Goal: Task Accomplishment & Management: Manage account settings

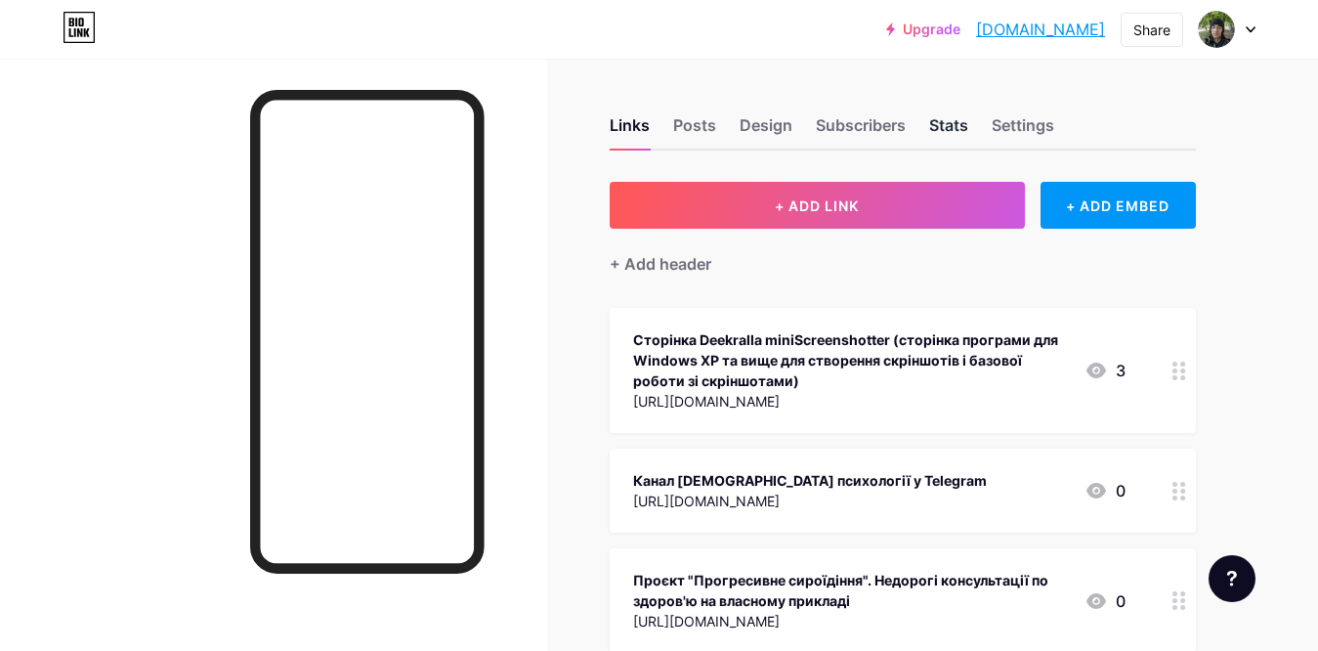
click at [946, 122] on div "Stats" at bounding box center [948, 130] width 39 height 35
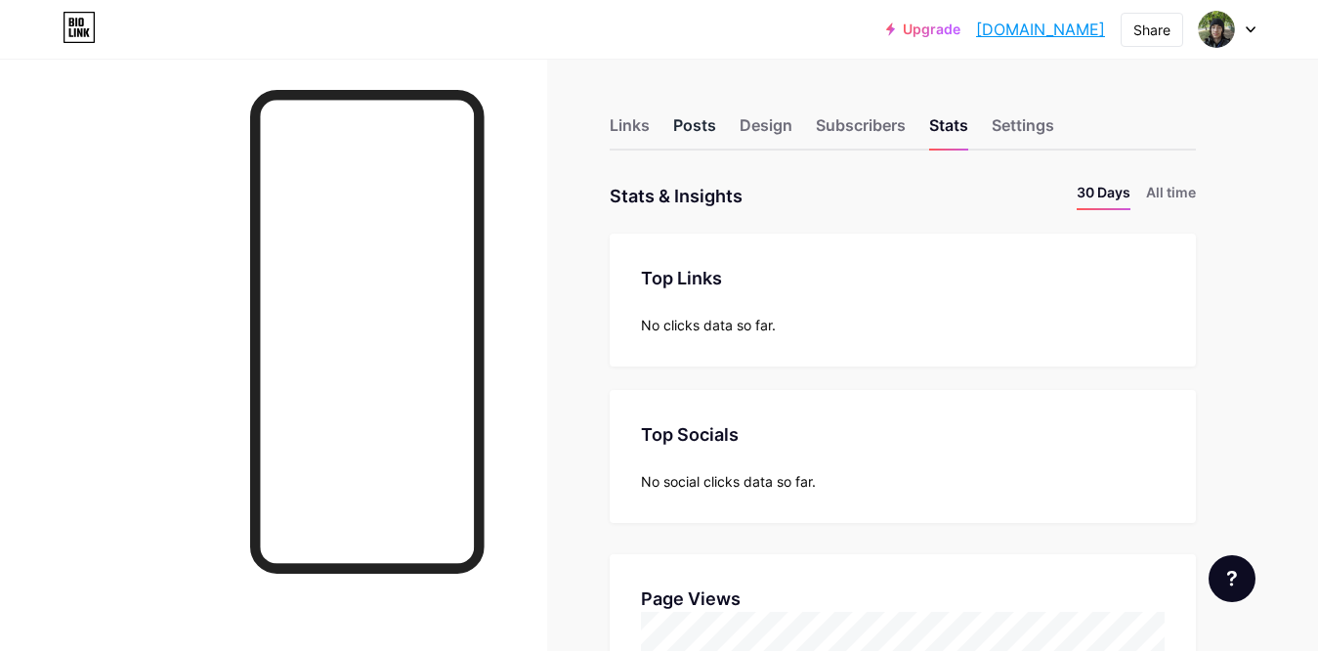
click at [704, 127] on div "Posts" at bounding box center [694, 130] width 43 height 35
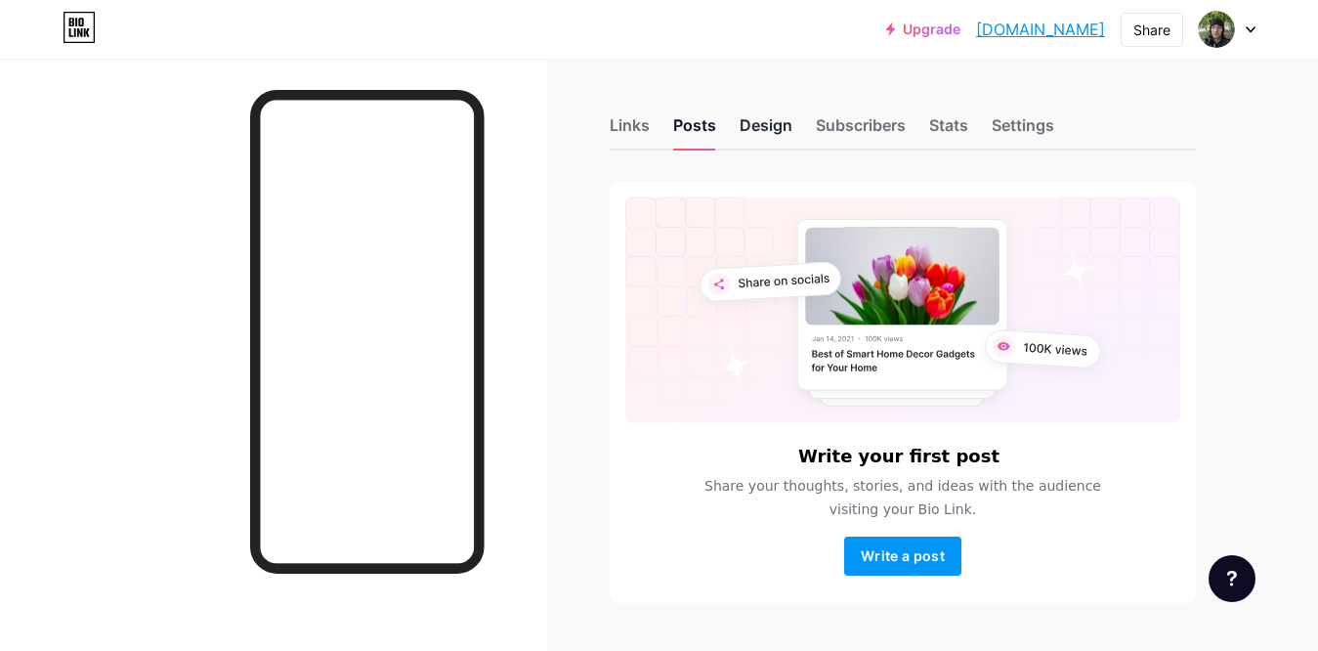
click at [741, 128] on div "Design" at bounding box center [766, 130] width 53 height 35
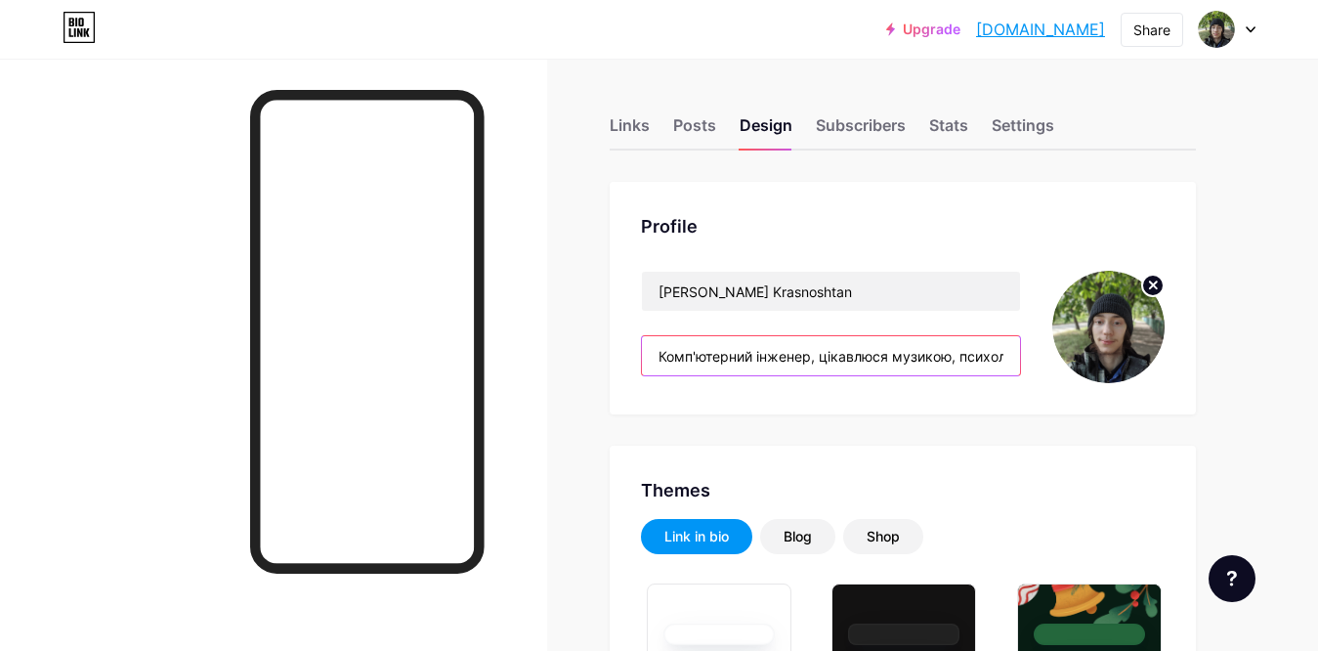
type input "#00ff40"
type input "#000000"
drag, startPoint x: 658, startPoint y: 364, endPoint x: 979, endPoint y: 364, distance: 321.4
click at [979, 364] on input "Комп'ютерний інженер, цікавлюся музикою, психологією, астрономією" at bounding box center [831, 355] width 378 height 39
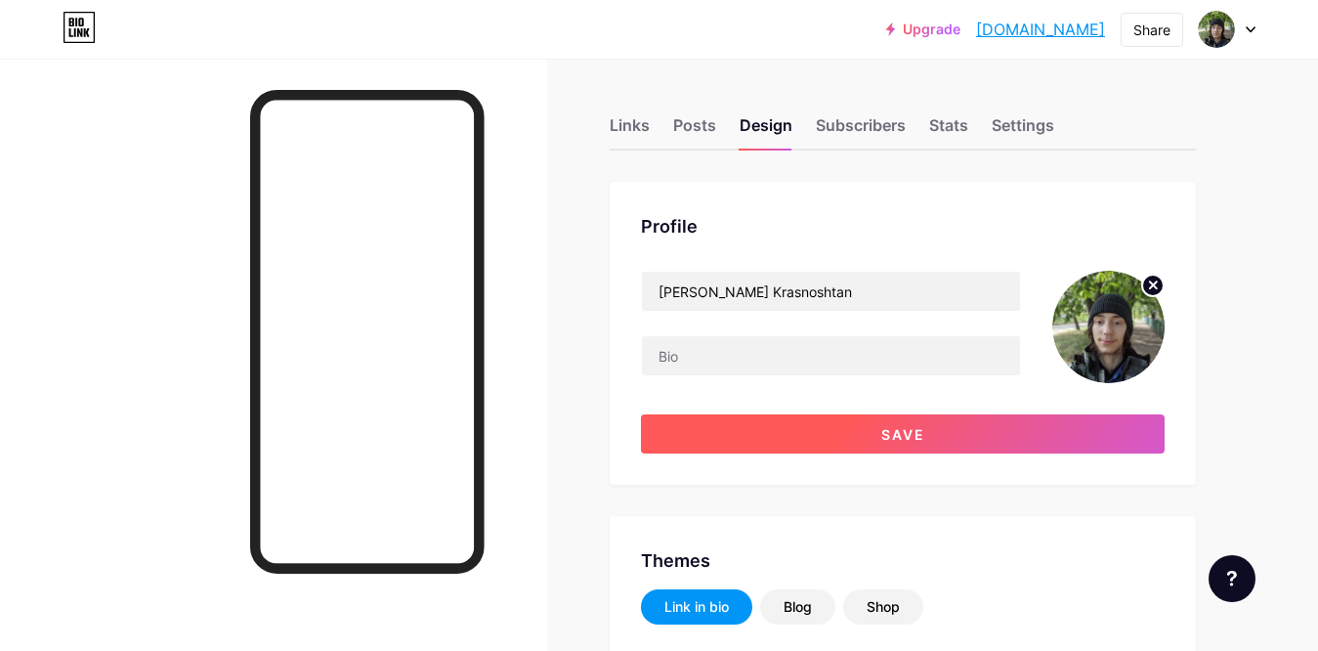
click at [901, 438] on span "Save" at bounding box center [903, 434] width 44 height 17
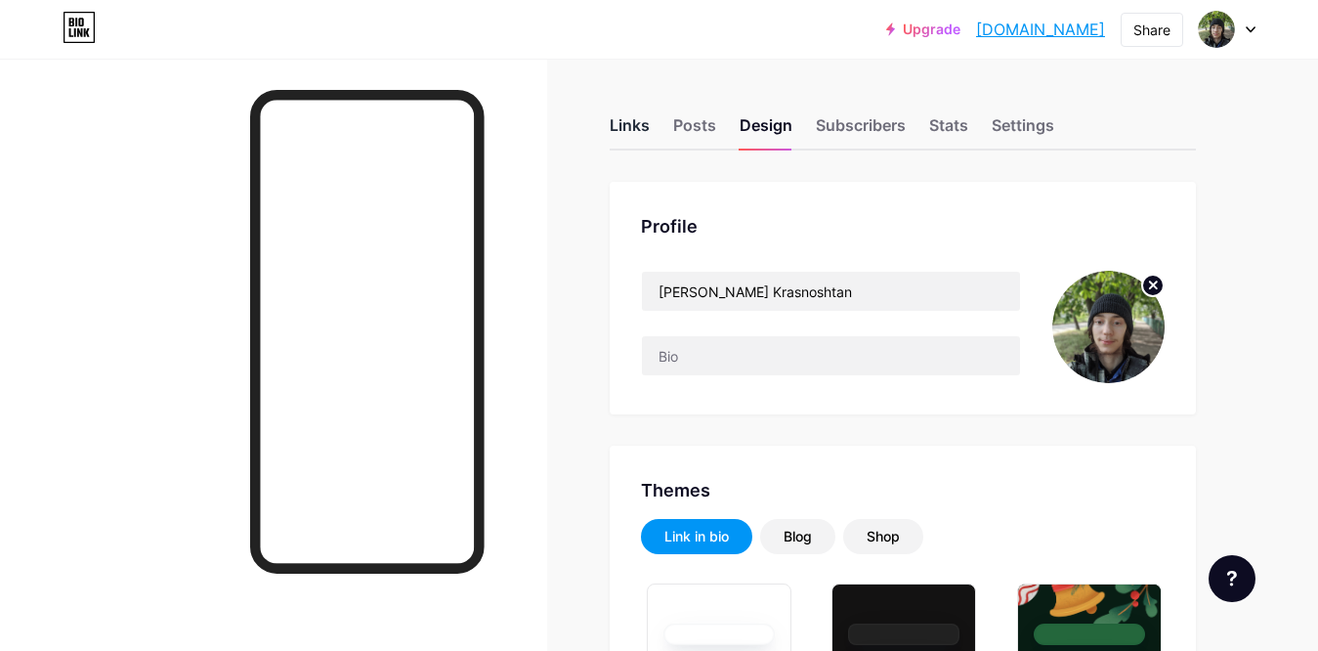
click at [623, 134] on div "Links" at bounding box center [630, 130] width 40 height 35
